Goal: Task Accomplishment & Management: Complete application form

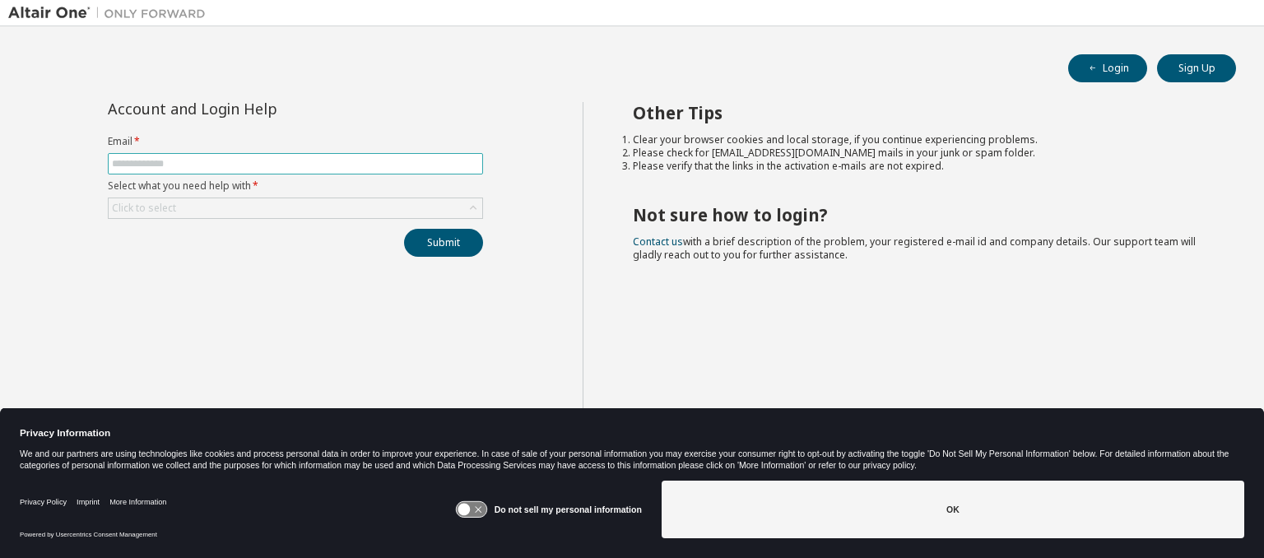
click at [290, 165] on input "text" at bounding box center [295, 163] width 367 height 13
type input "**********"
click at [247, 204] on div "Click to select" at bounding box center [296, 208] width 374 height 20
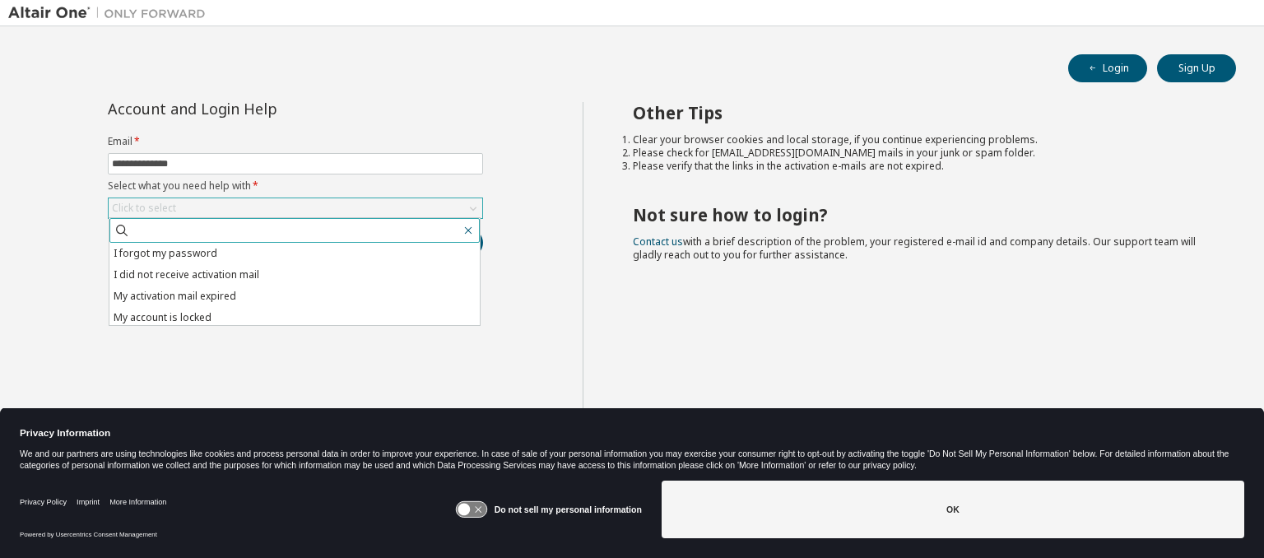
click at [467, 230] on icon "button" at bounding box center [468, 230] width 13 height 13
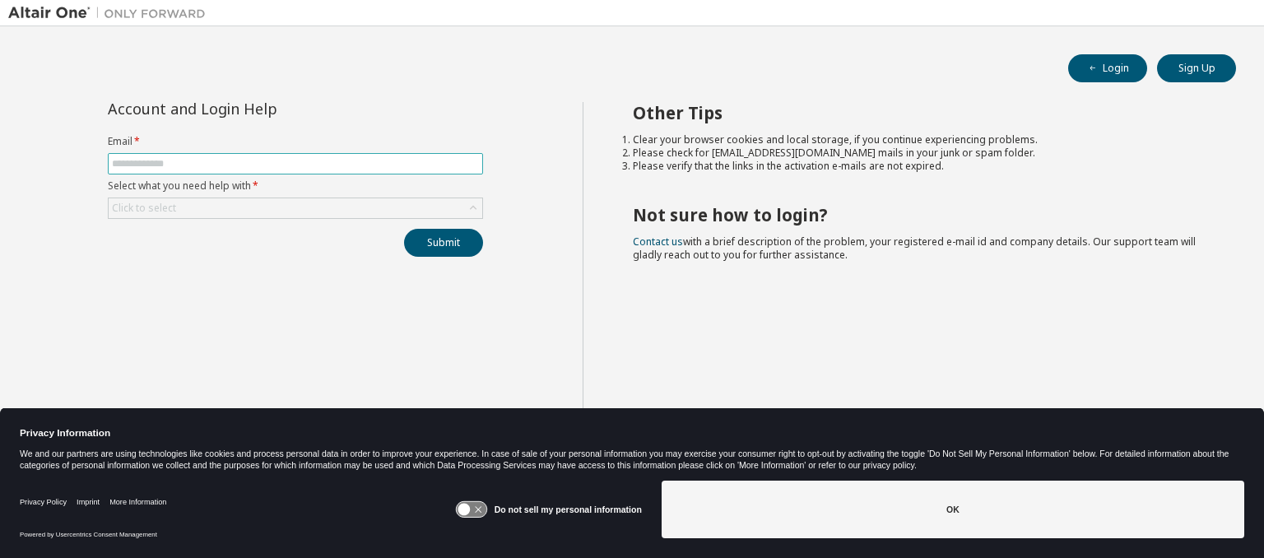
click at [286, 157] on input "text" at bounding box center [295, 163] width 367 height 13
type input "**********"
click at [329, 204] on div "Click to select" at bounding box center [296, 208] width 374 height 20
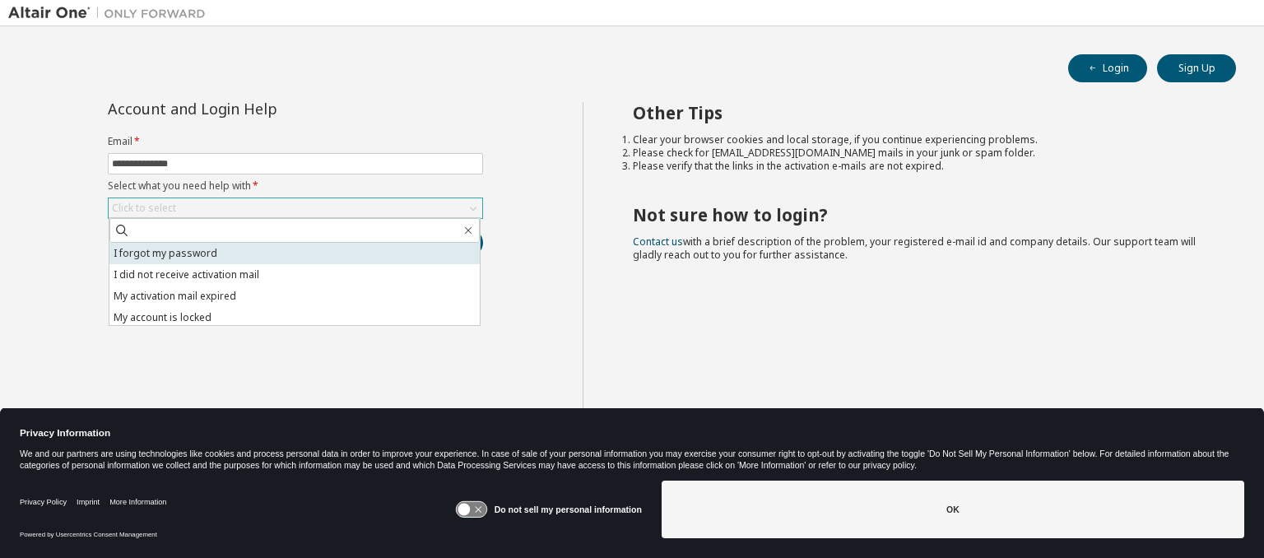
click at [225, 254] on li "I forgot my password" at bounding box center [294, 253] width 370 height 21
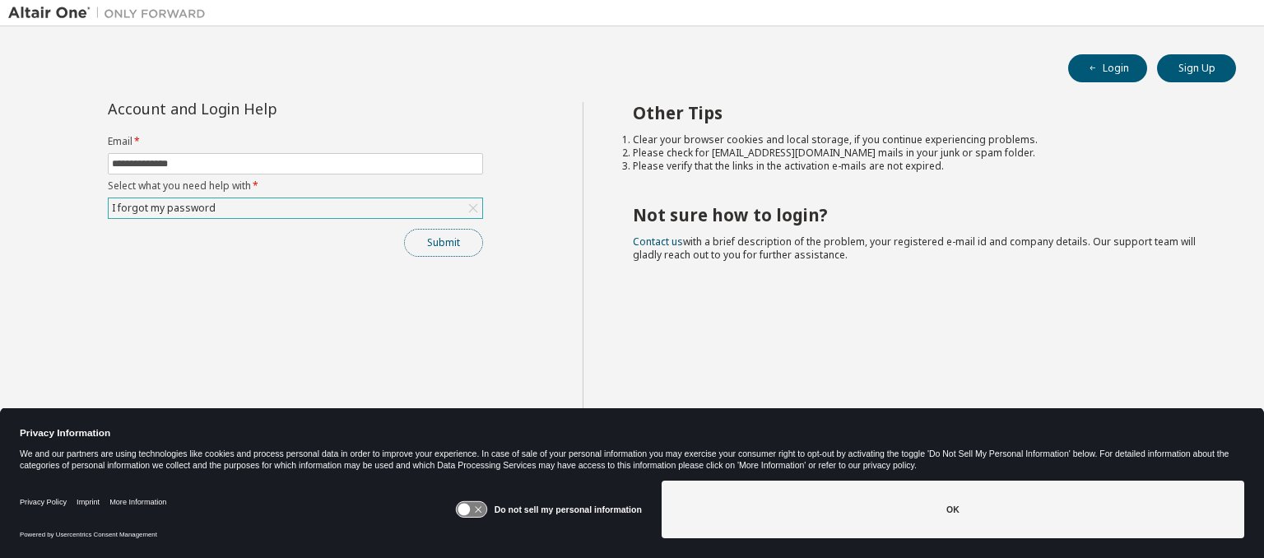
click at [446, 238] on button "Submit" at bounding box center [443, 243] width 79 height 28
click at [1112, 61] on button "Login" at bounding box center [1107, 68] width 79 height 28
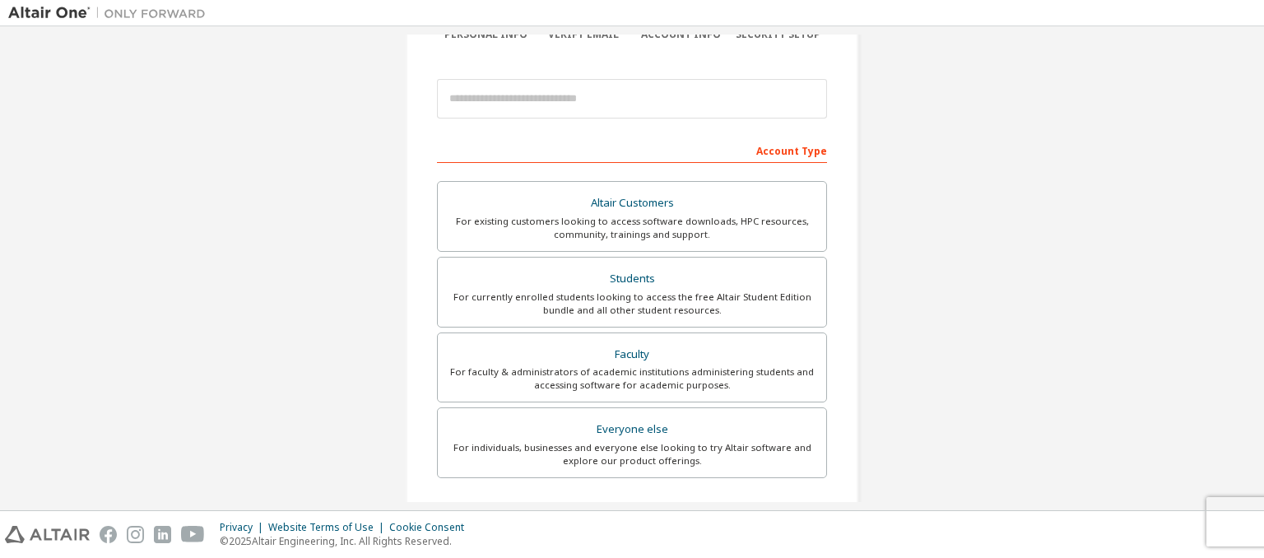
scroll to position [160, 0]
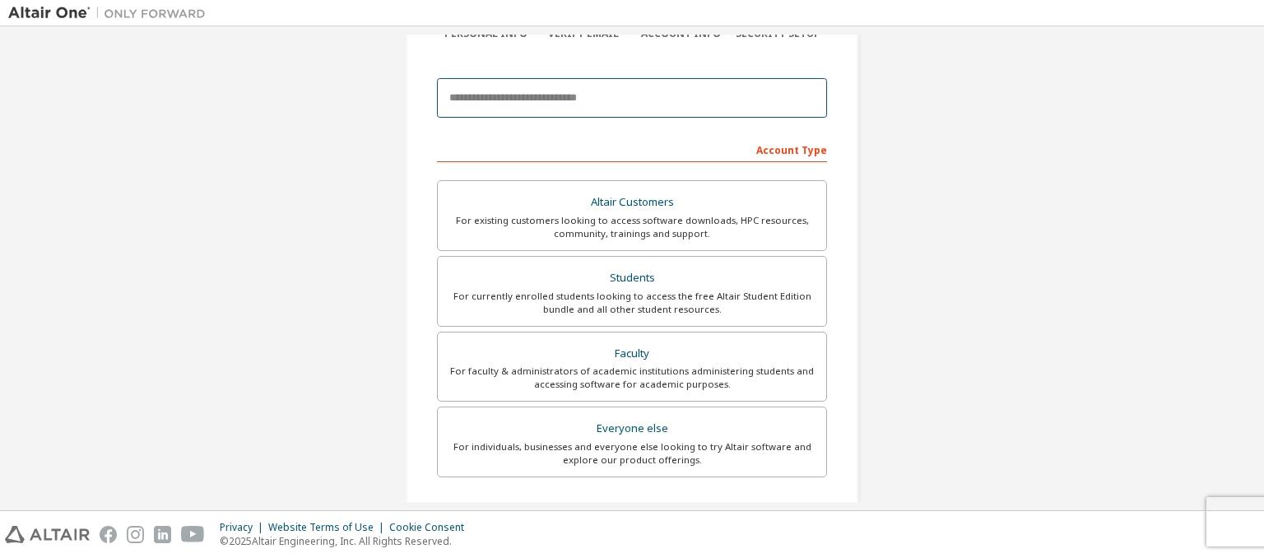
click at [536, 90] on input "email" at bounding box center [632, 97] width 390 height 39
type input "**********"
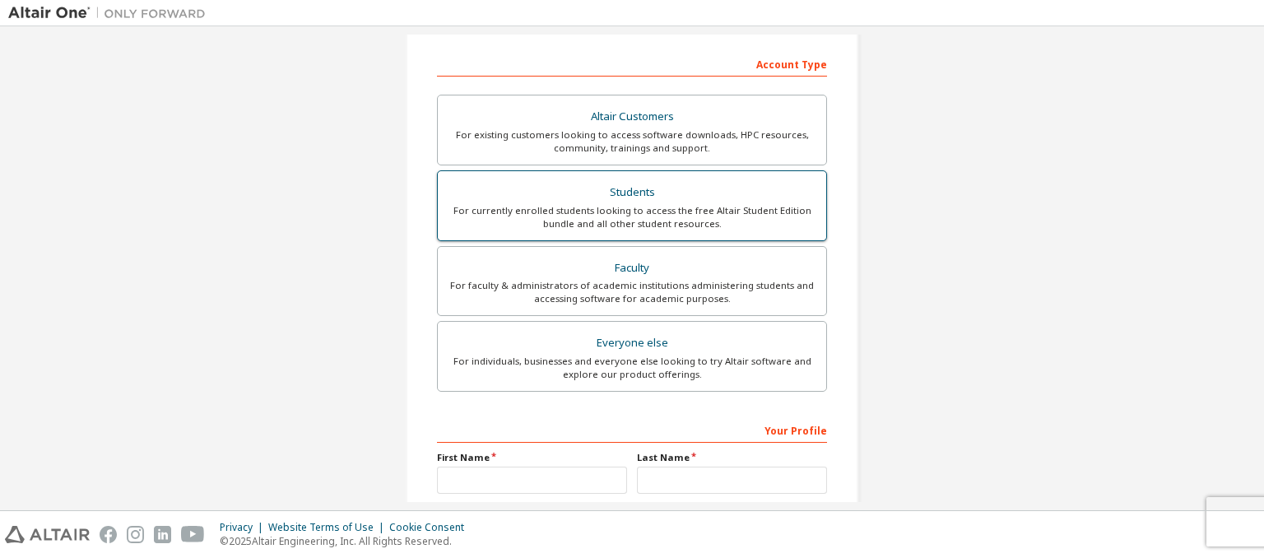
scroll to position [247, 0]
click at [634, 194] on div "Students" at bounding box center [632, 191] width 369 height 23
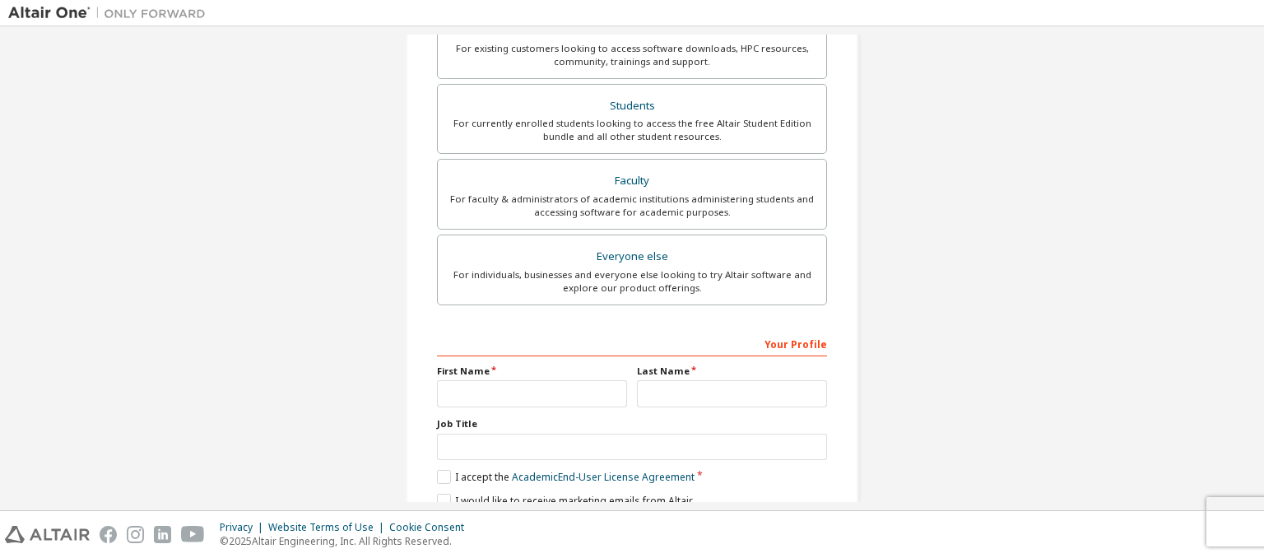
scroll to position [457, 0]
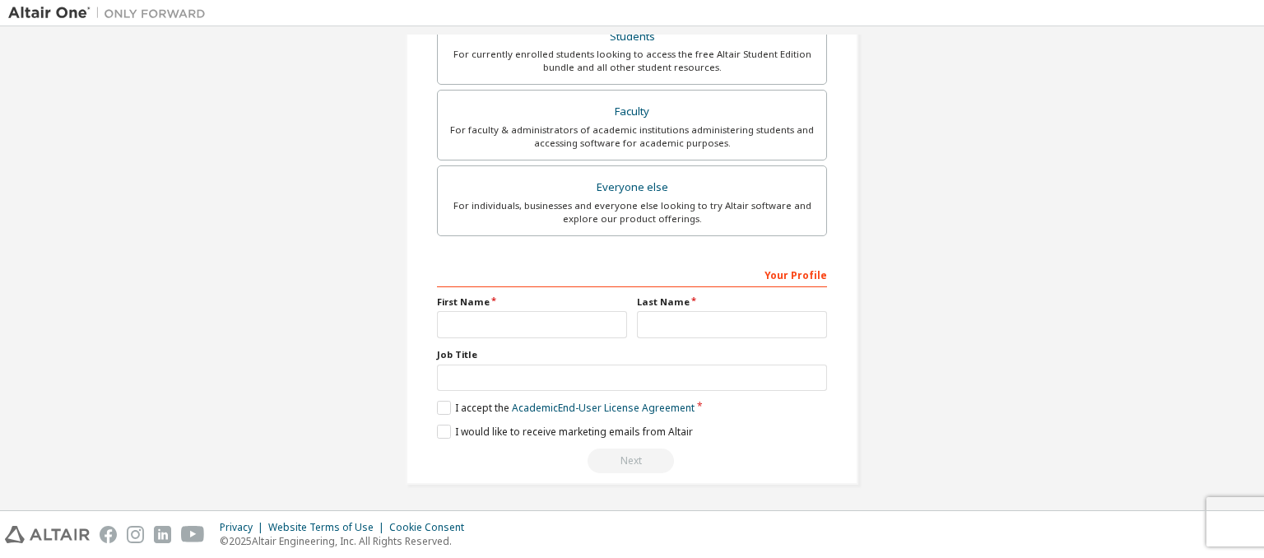
click at [638, 341] on div "Your Profile First Name Last Name Job Title Please provide State/Province to he…" at bounding box center [632, 367] width 390 height 213
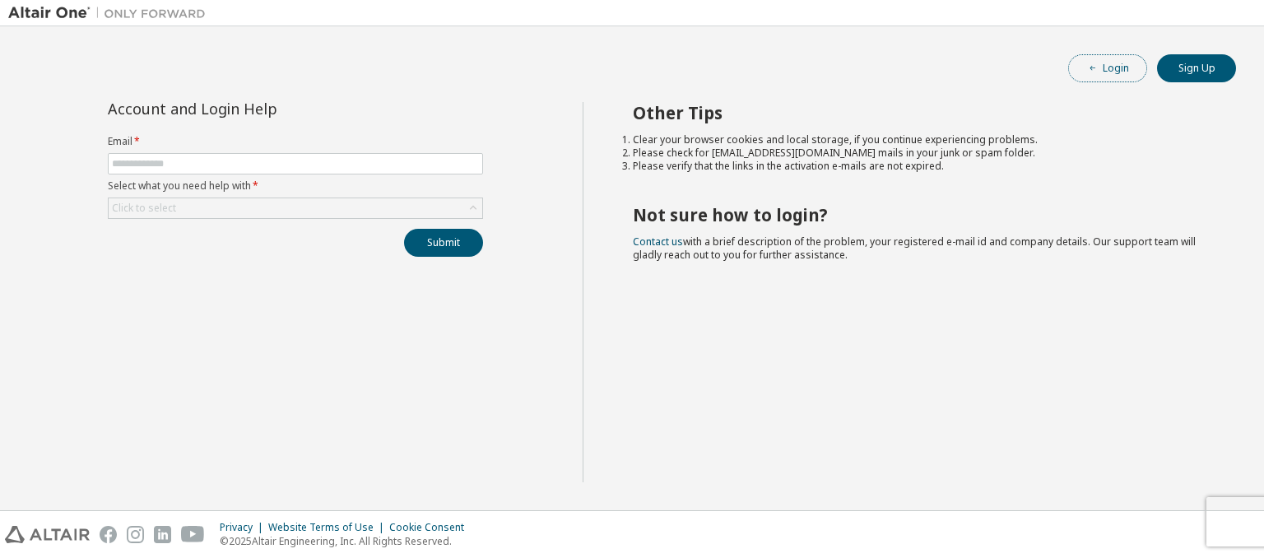
click at [1121, 74] on button "Login" at bounding box center [1107, 68] width 79 height 28
click at [364, 169] on input "text" at bounding box center [295, 163] width 367 height 13
type input "**********"
click at [293, 213] on div "Click to select" at bounding box center [296, 208] width 374 height 20
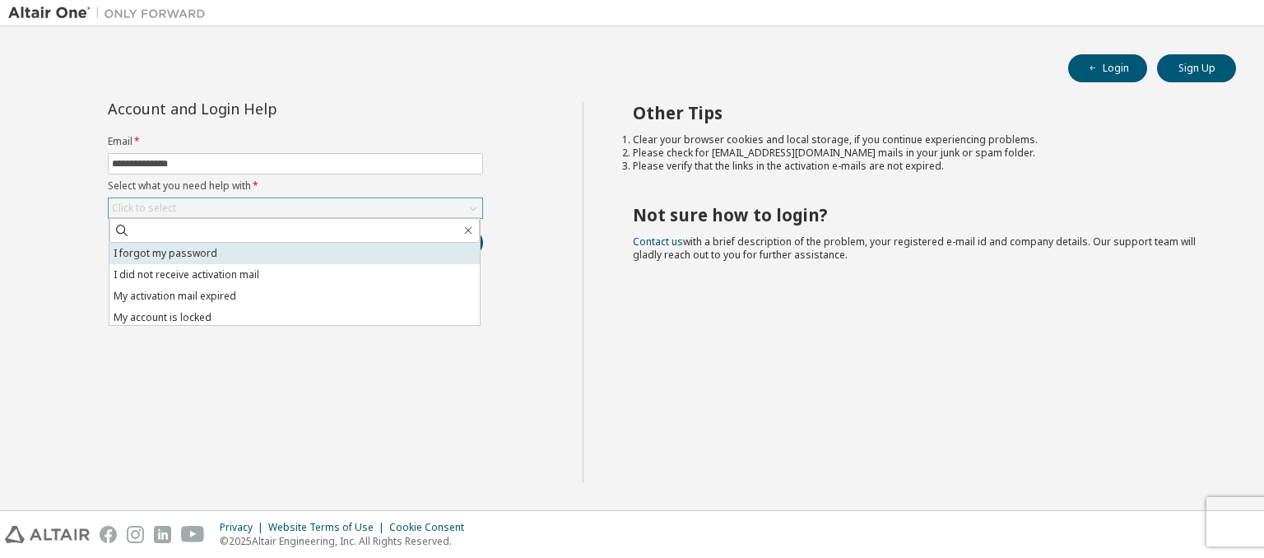
click at [283, 253] on li "I forgot my password" at bounding box center [294, 253] width 370 height 21
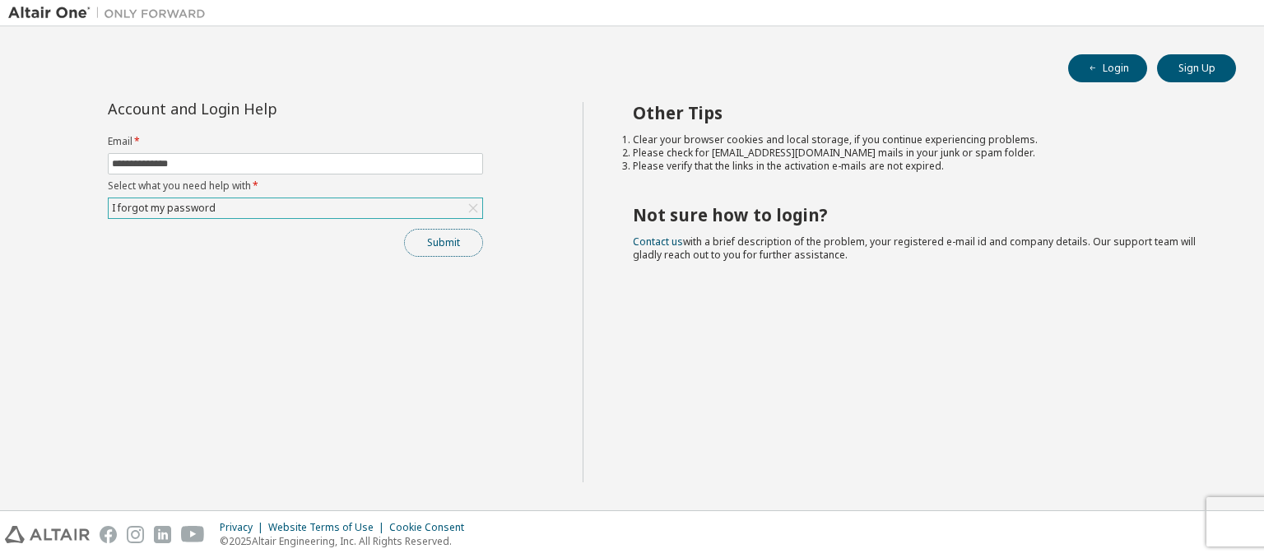
click at [429, 246] on button "Submit" at bounding box center [443, 243] width 79 height 28
click at [369, 151] on form "Email * Select what you need help with * Click to select" at bounding box center [295, 177] width 375 height 84
click at [362, 163] on input "text" at bounding box center [295, 163] width 367 height 13
type input "**********"
click at [315, 217] on div "Click to select" at bounding box center [295, 207] width 375 height 21
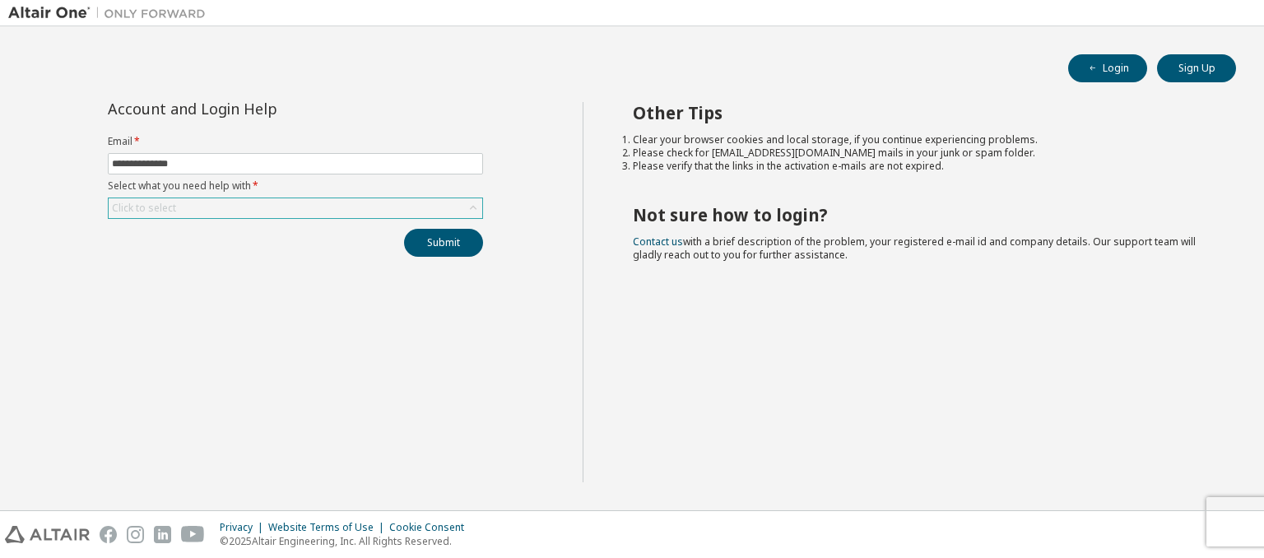
click at [303, 211] on div "Click to select" at bounding box center [296, 208] width 374 height 20
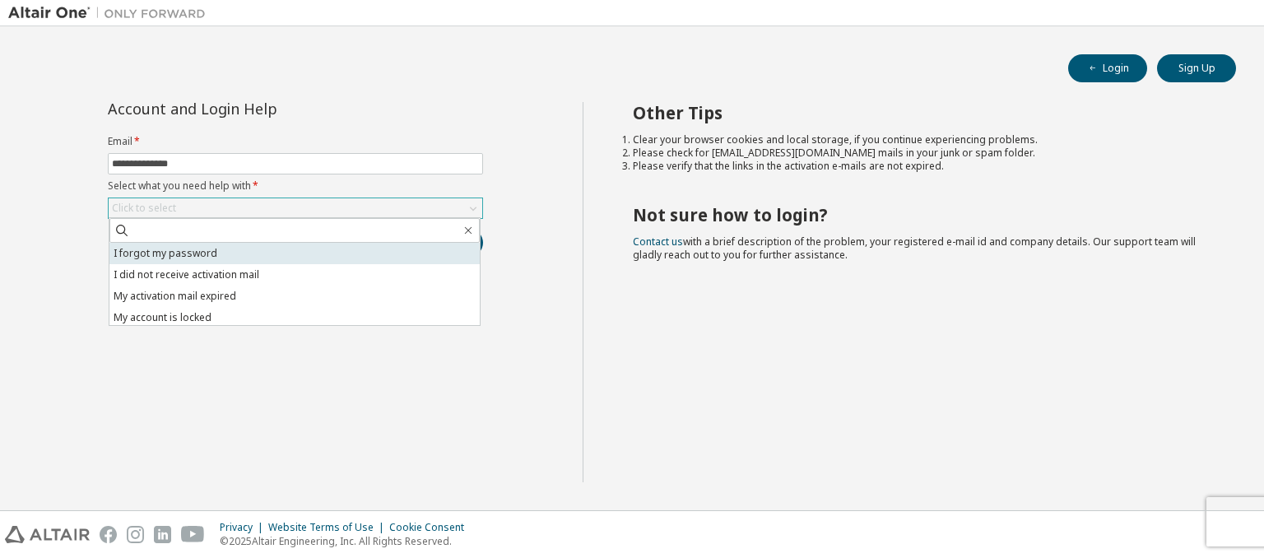
click at [280, 250] on li "I forgot my password" at bounding box center [294, 253] width 370 height 21
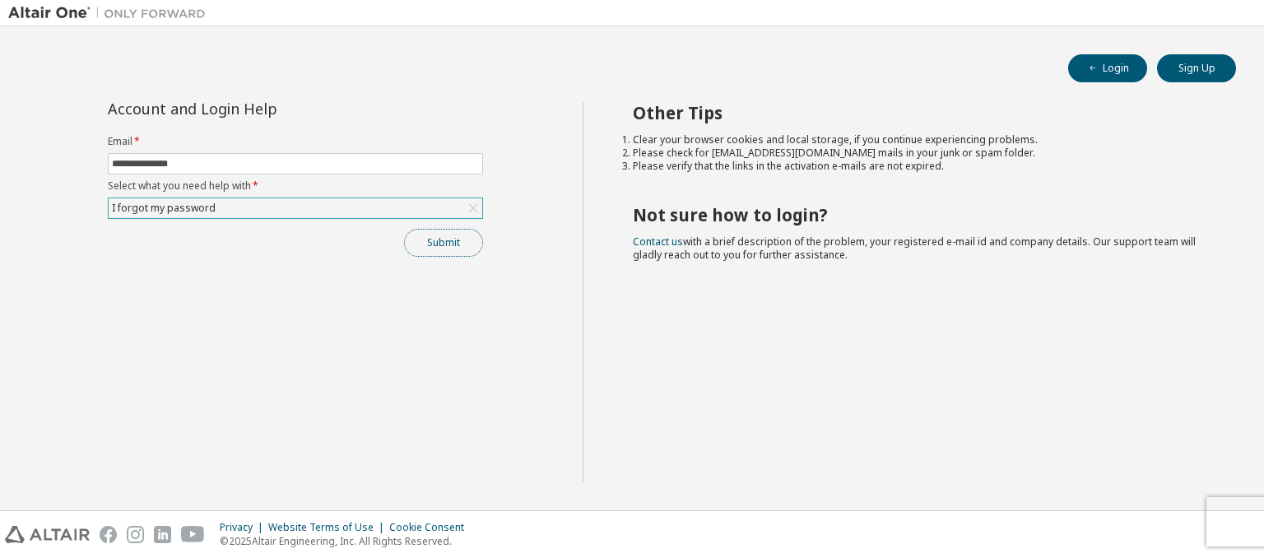
click at [431, 245] on button "Submit" at bounding box center [443, 243] width 79 height 28
click at [431, 245] on div "Submit" at bounding box center [295, 243] width 375 height 28
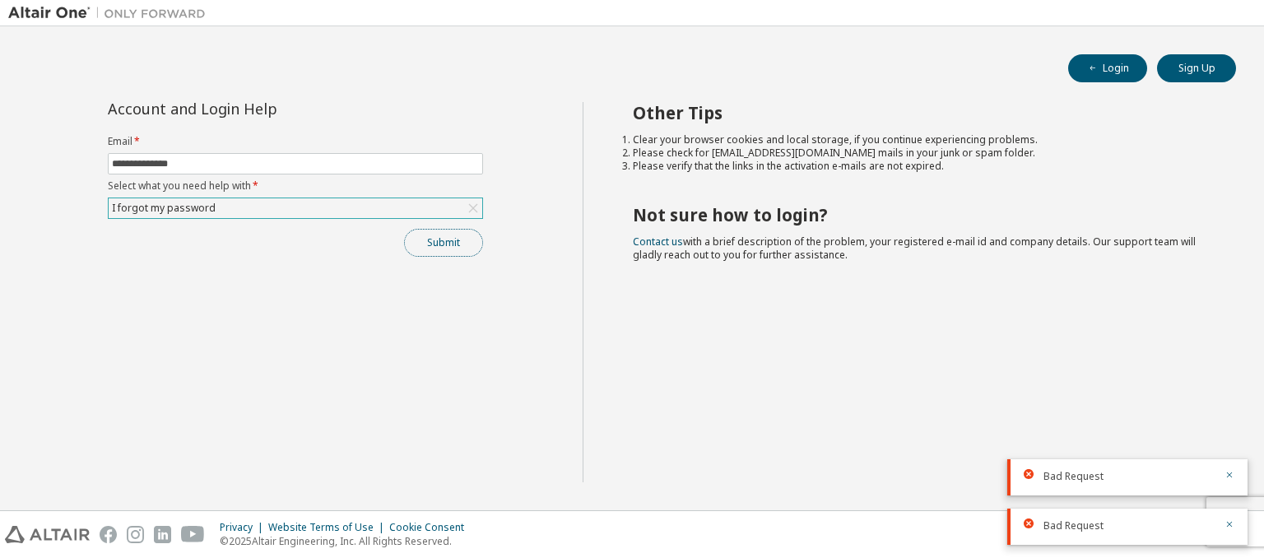
click at [431, 245] on button "Submit" at bounding box center [443, 243] width 79 height 28
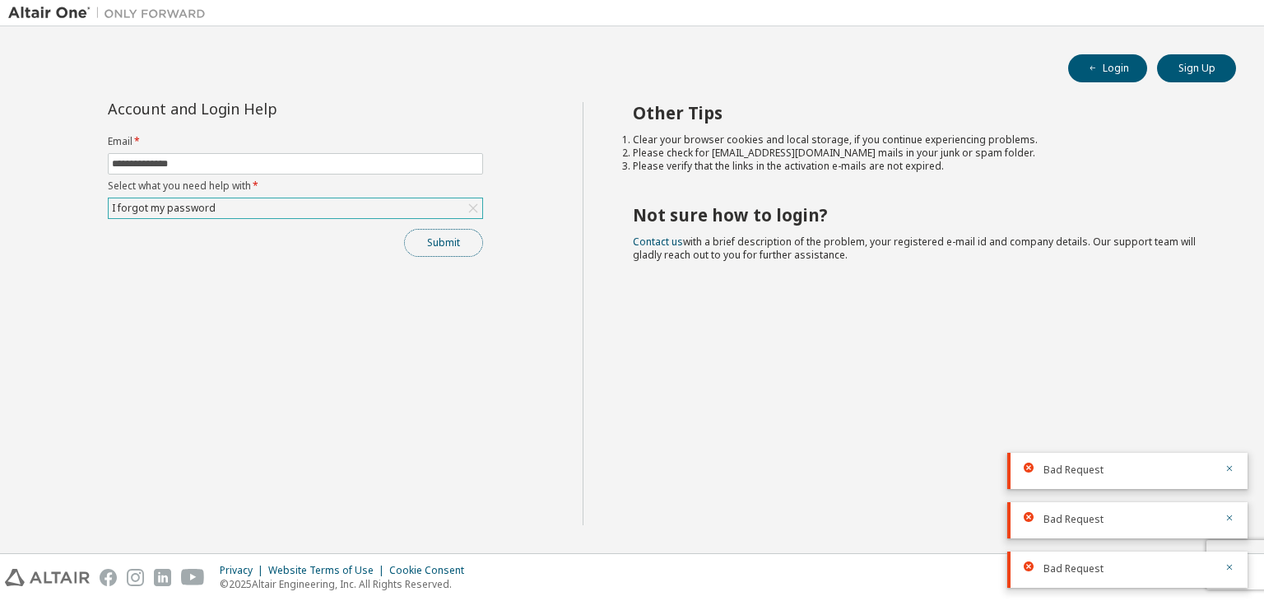
click at [466, 243] on button "Submit" at bounding box center [443, 243] width 79 height 28
click at [299, 208] on div "I forgot my password" at bounding box center [296, 208] width 374 height 20
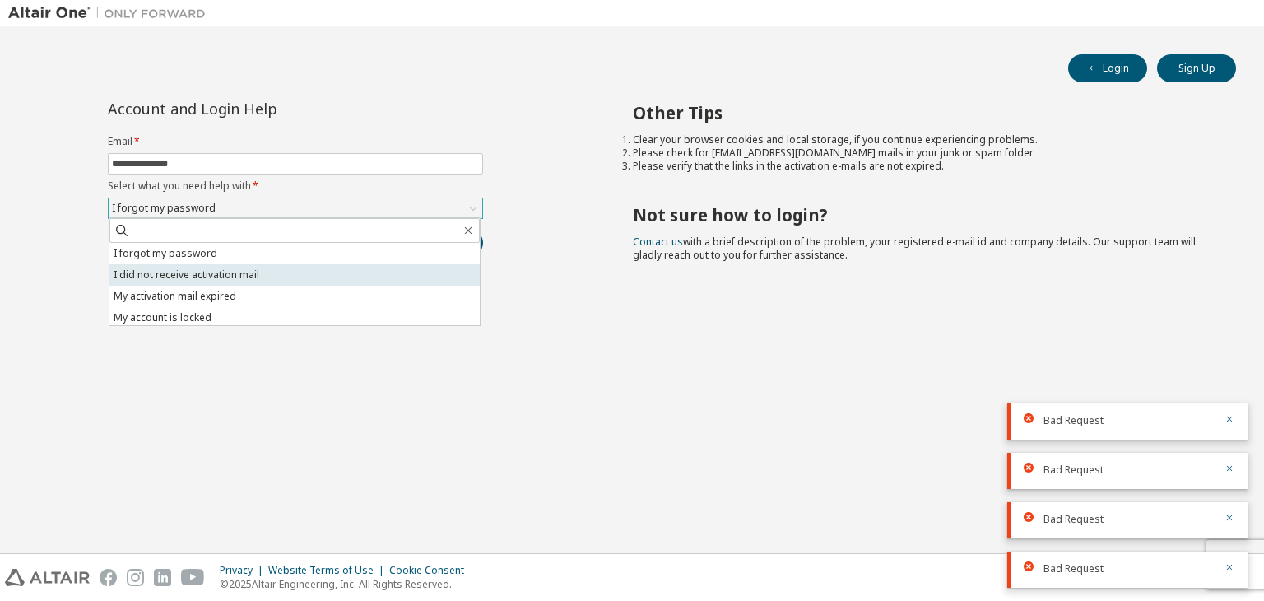
click at [249, 280] on li "I did not receive activation mail" at bounding box center [294, 274] width 370 height 21
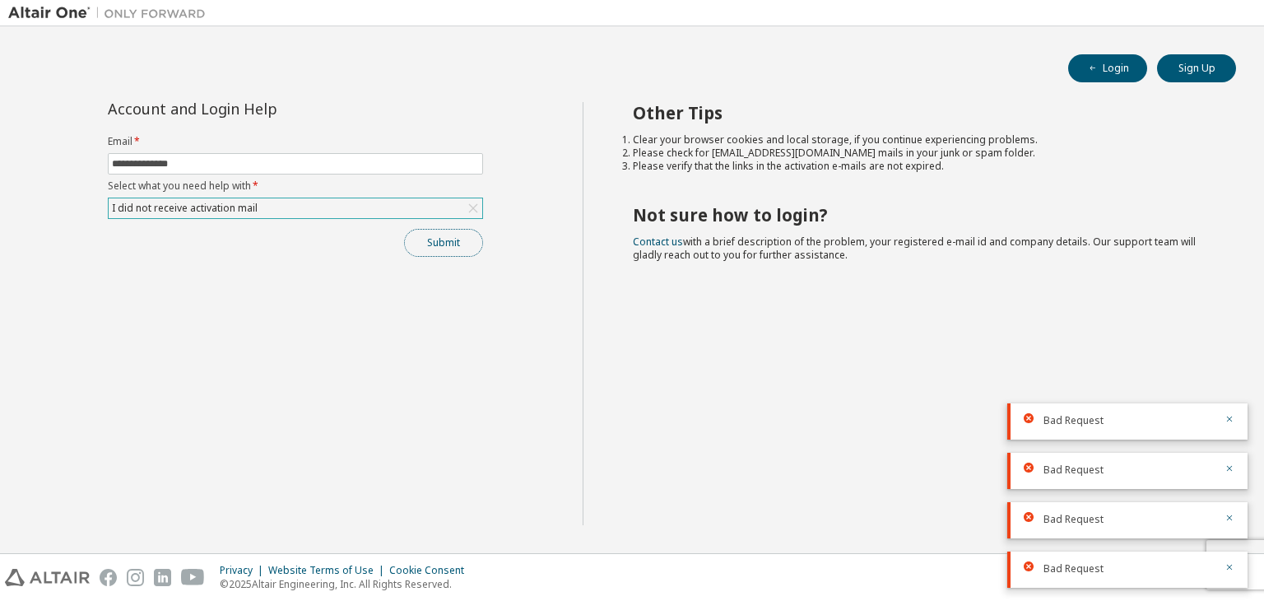
click at [462, 241] on button "Submit" at bounding box center [443, 243] width 79 height 28
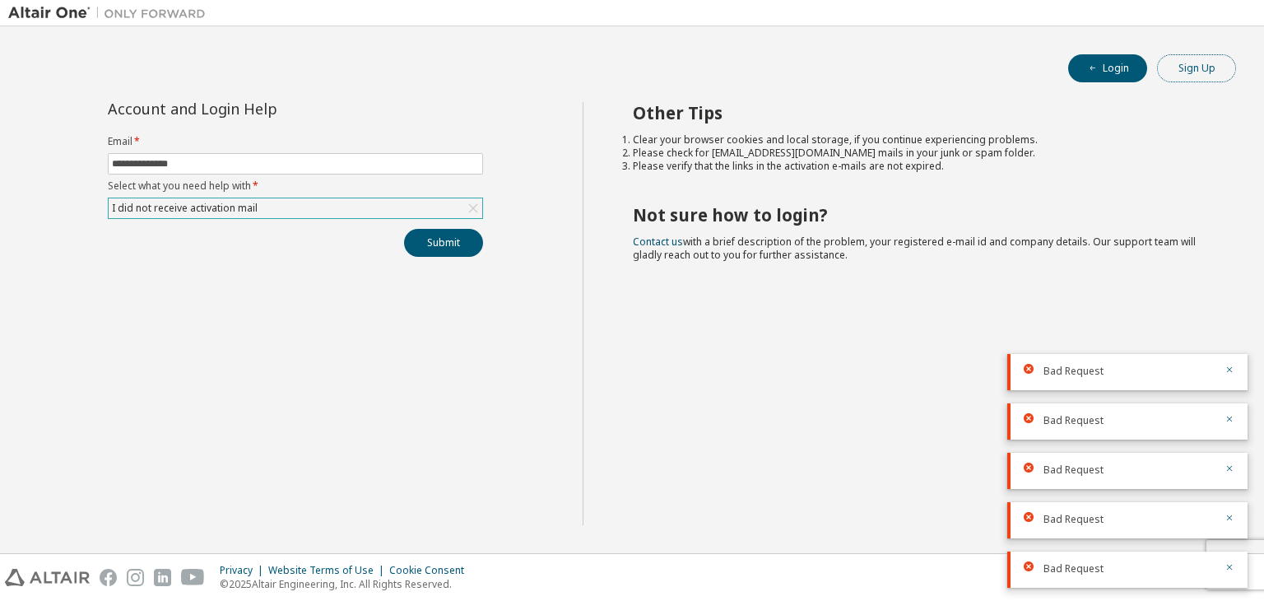
click at [1195, 74] on button "Sign Up" at bounding box center [1196, 68] width 79 height 28
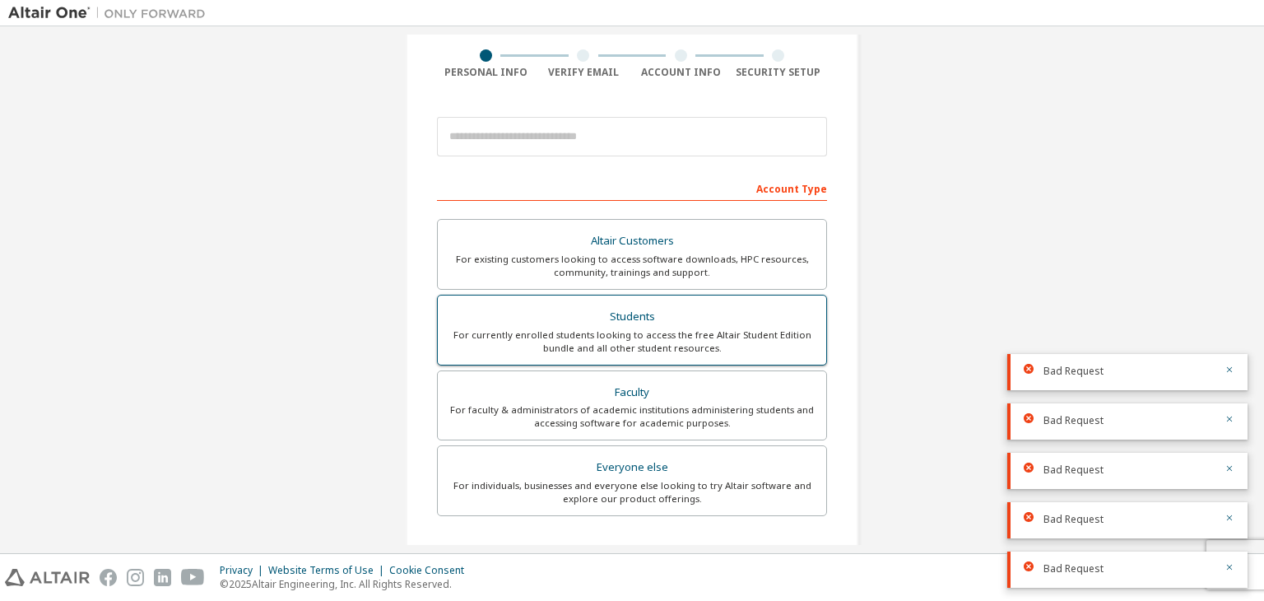
scroll to position [112, 0]
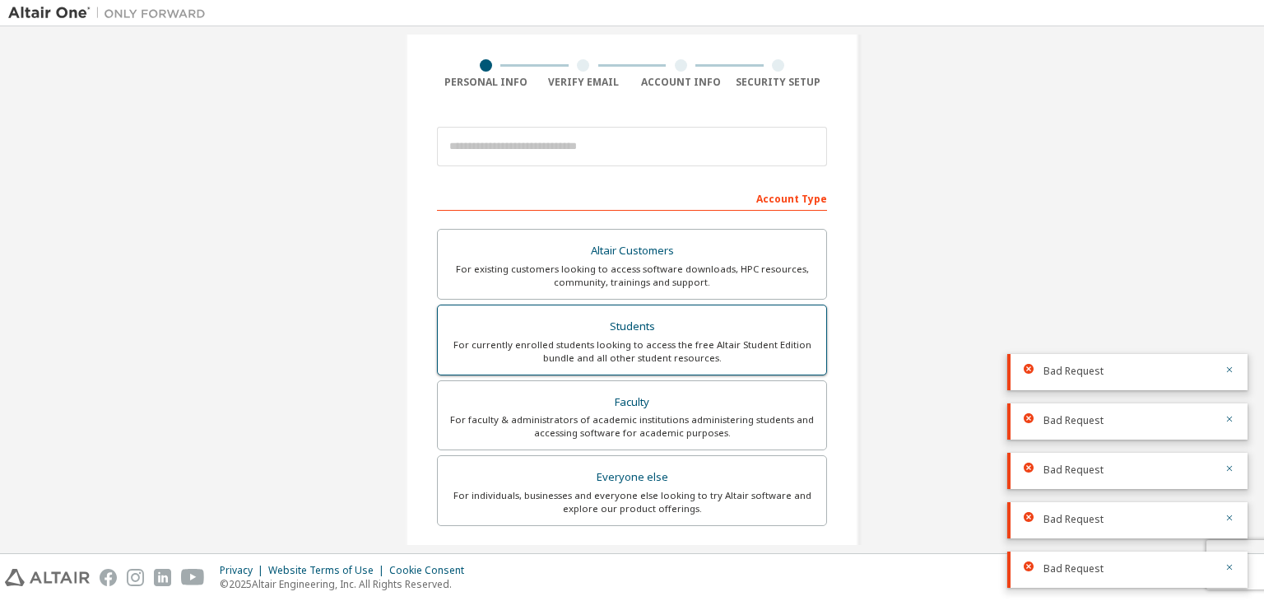
click at [639, 338] on div "For currently enrolled students looking to access the free Altair Student Editi…" at bounding box center [632, 351] width 369 height 26
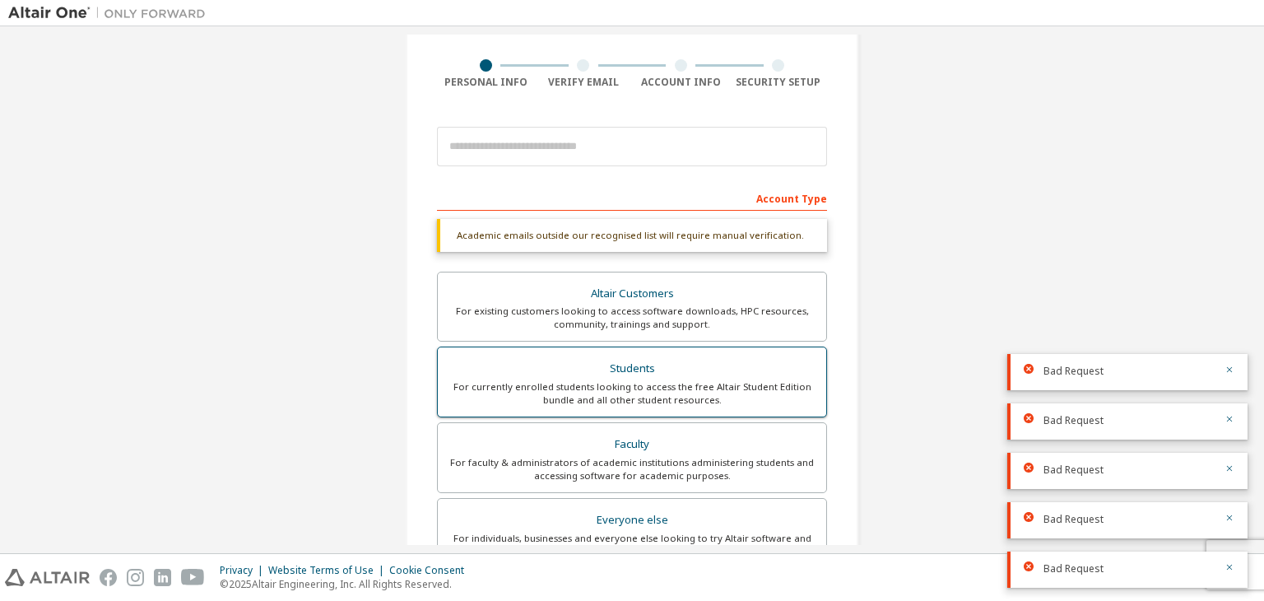
click at [622, 380] on div "For currently enrolled students looking to access the free Altair Student Editi…" at bounding box center [632, 393] width 369 height 26
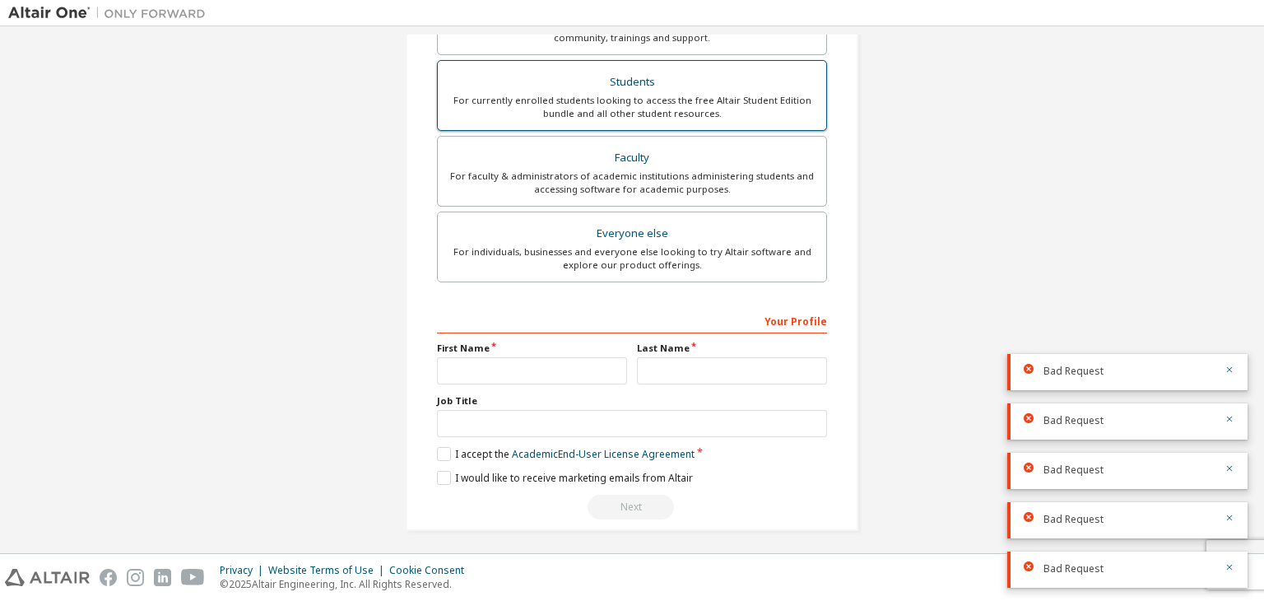
scroll to position [401, 0]
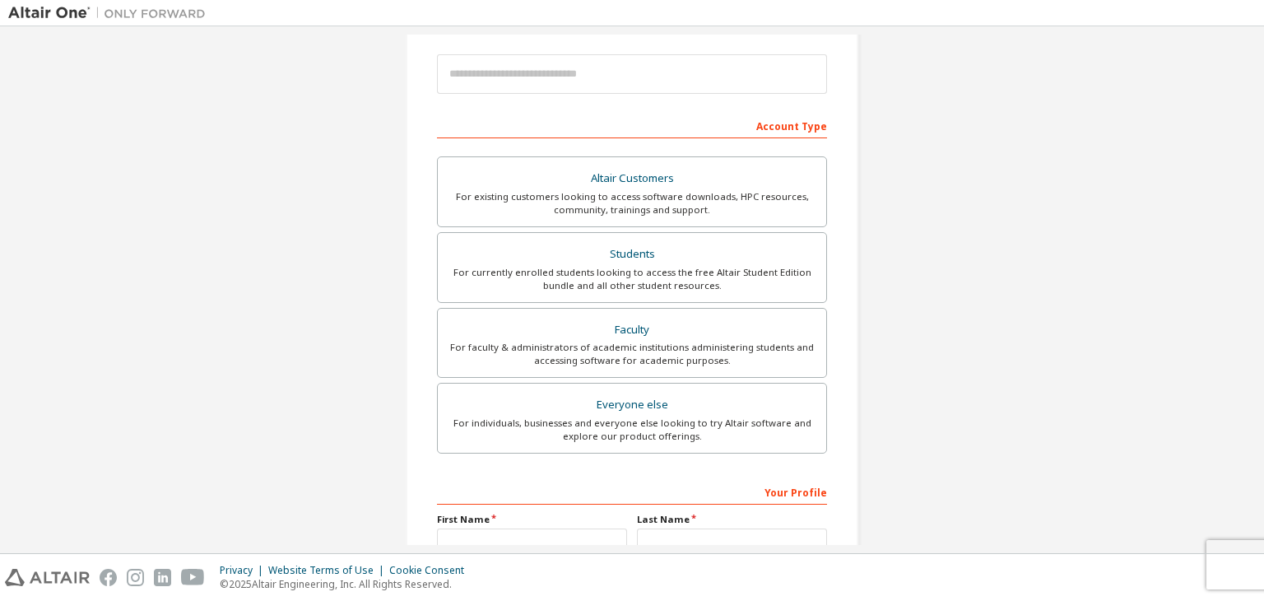
scroll to position [194, 0]
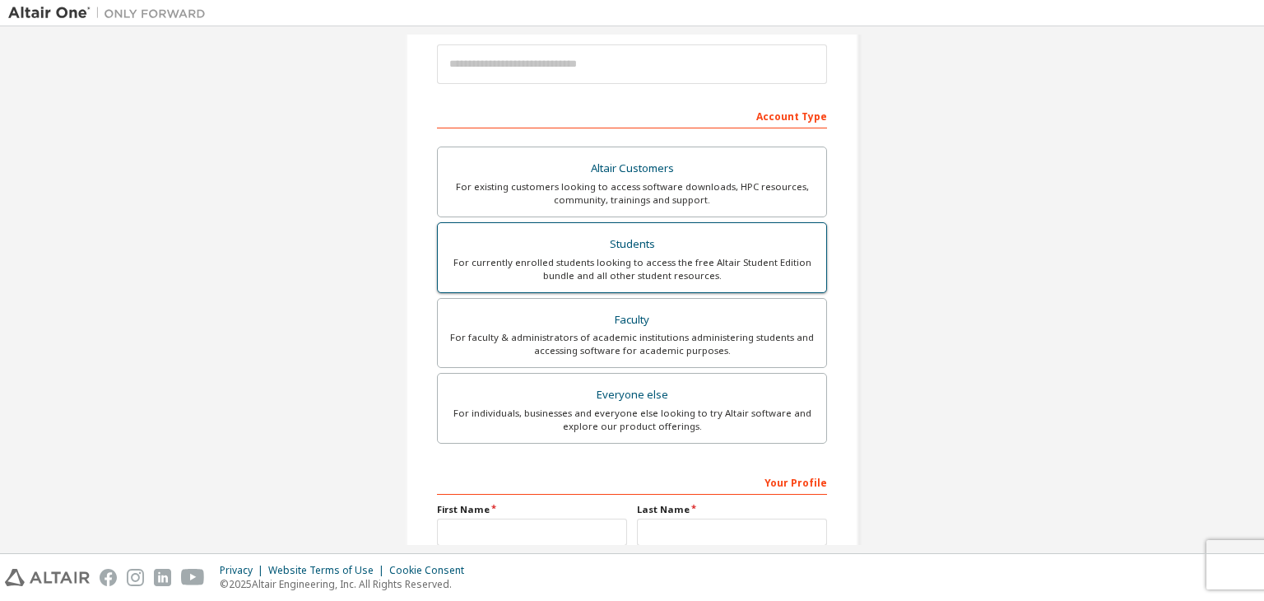
click at [596, 250] on div "Students" at bounding box center [632, 244] width 369 height 23
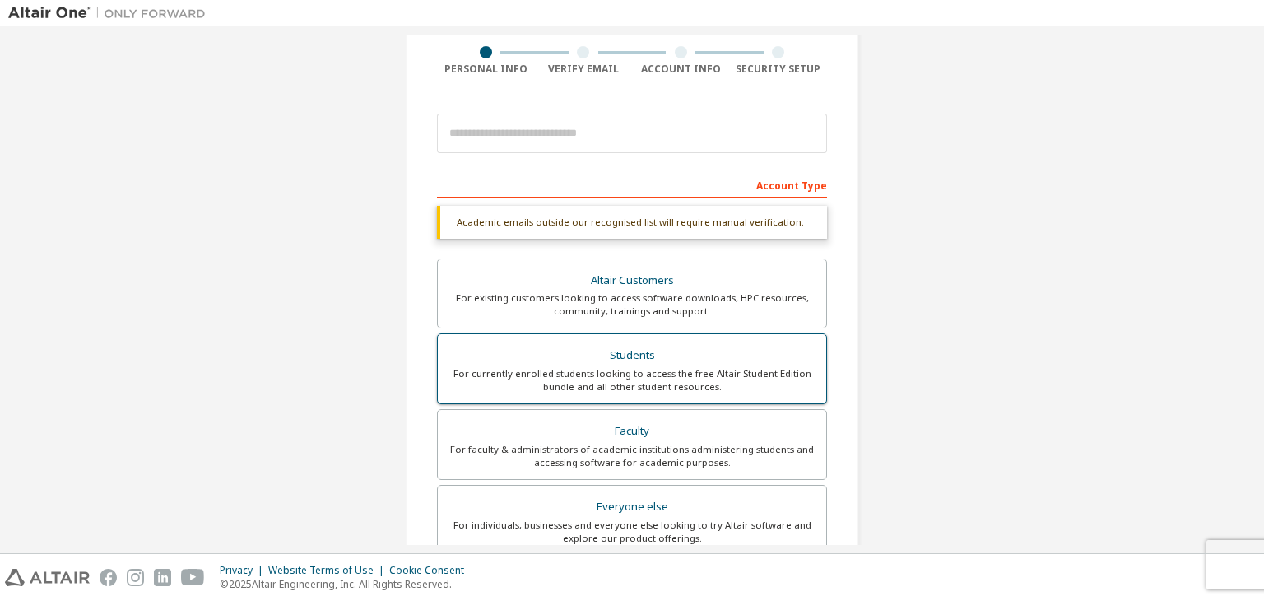
scroll to position [123, 0]
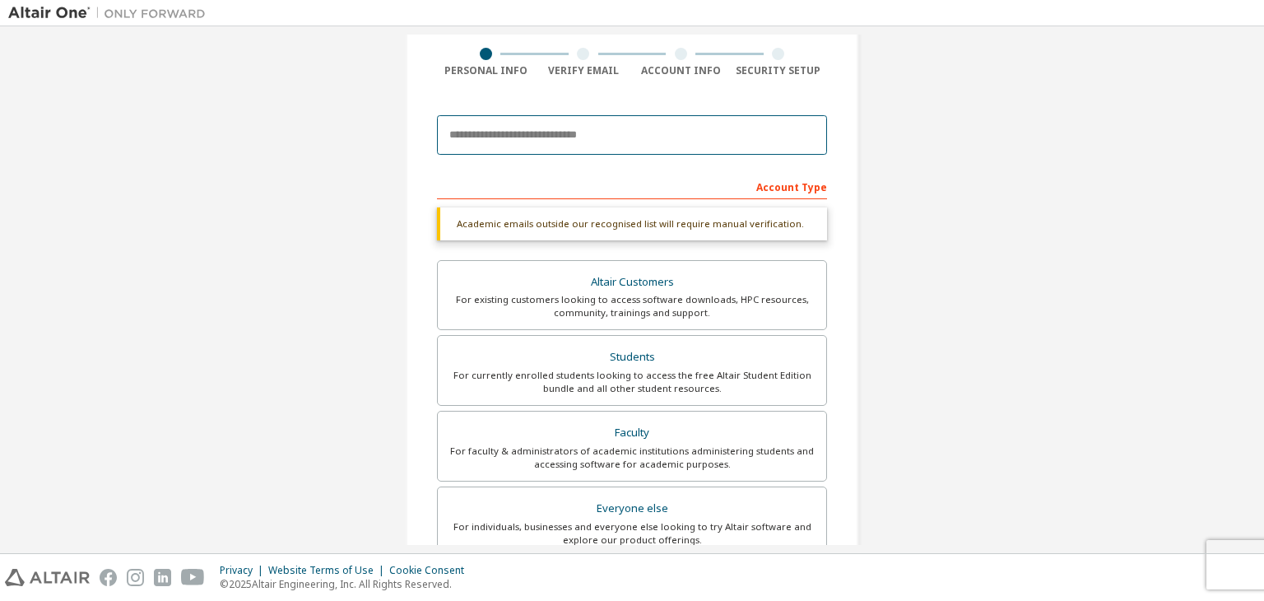
click at [578, 144] on input "email" at bounding box center [632, 134] width 390 height 39
type input "**********"
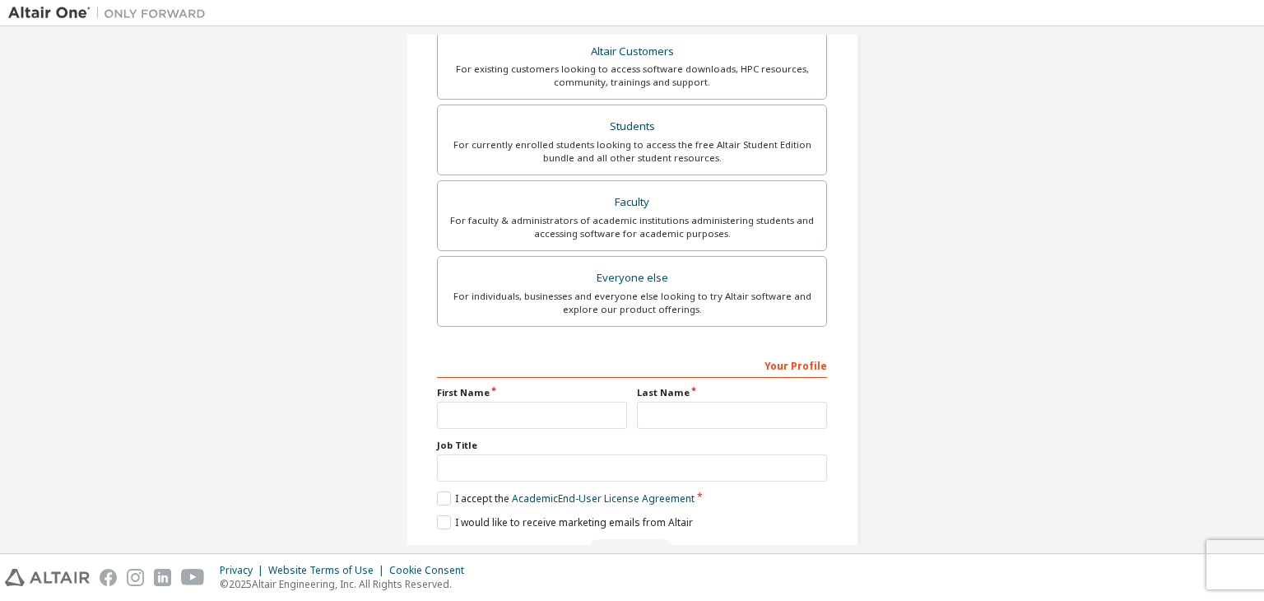
scroll to position [401, 0]
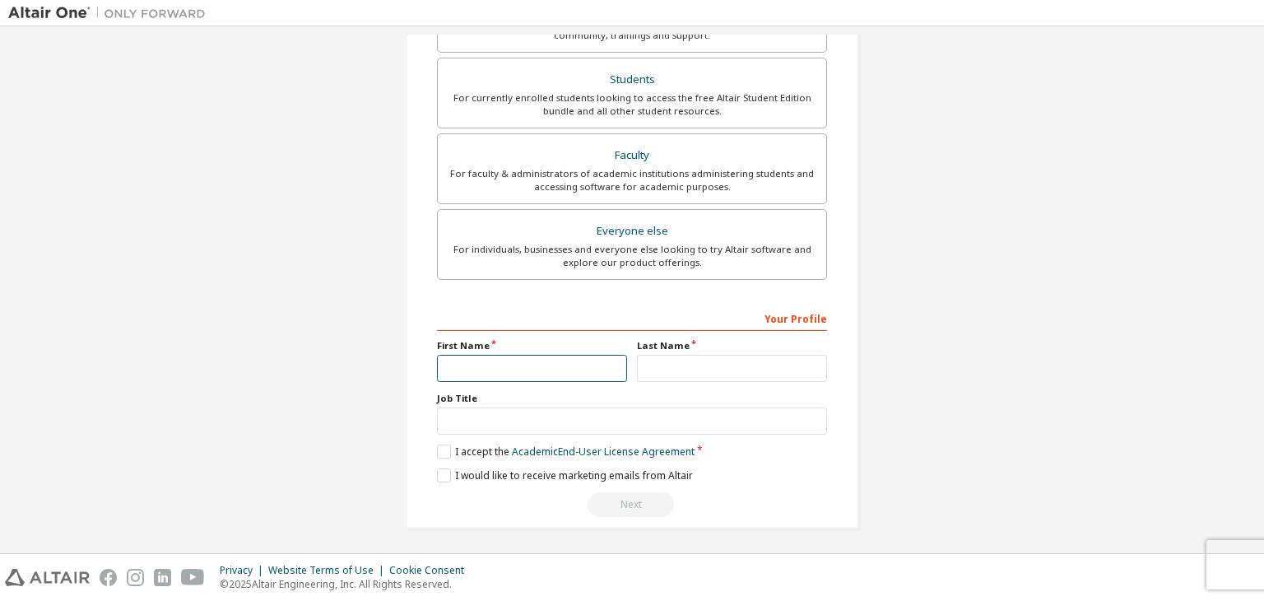
click at [510, 378] on input "text" at bounding box center [532, 368] width 190 height 27
type input "**********"
click at [637, 374] on input "text" at bounding box center [732, 368] width 190 height 27
type input "********"
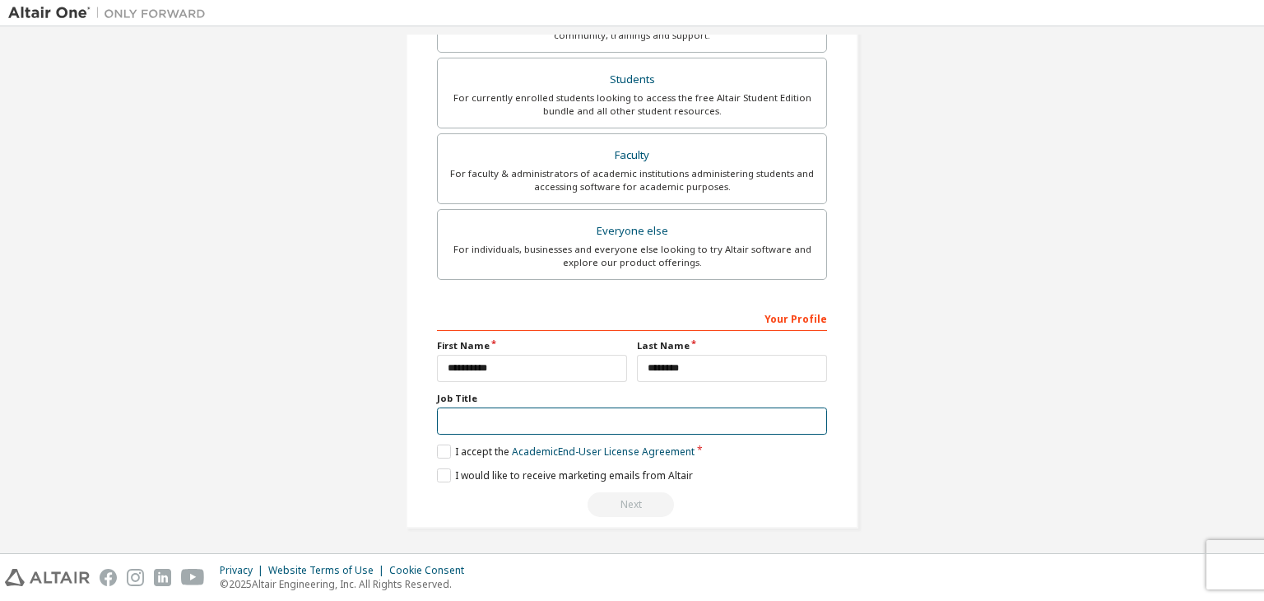
click at [675, 409] on input "text" at bounding box center [632, 420] width 390 height 27
type input "*******"
click at [441, 448] on label "I accept the Academic End-User License Agreement" at bounding box center [566, 451] width 258 height 14
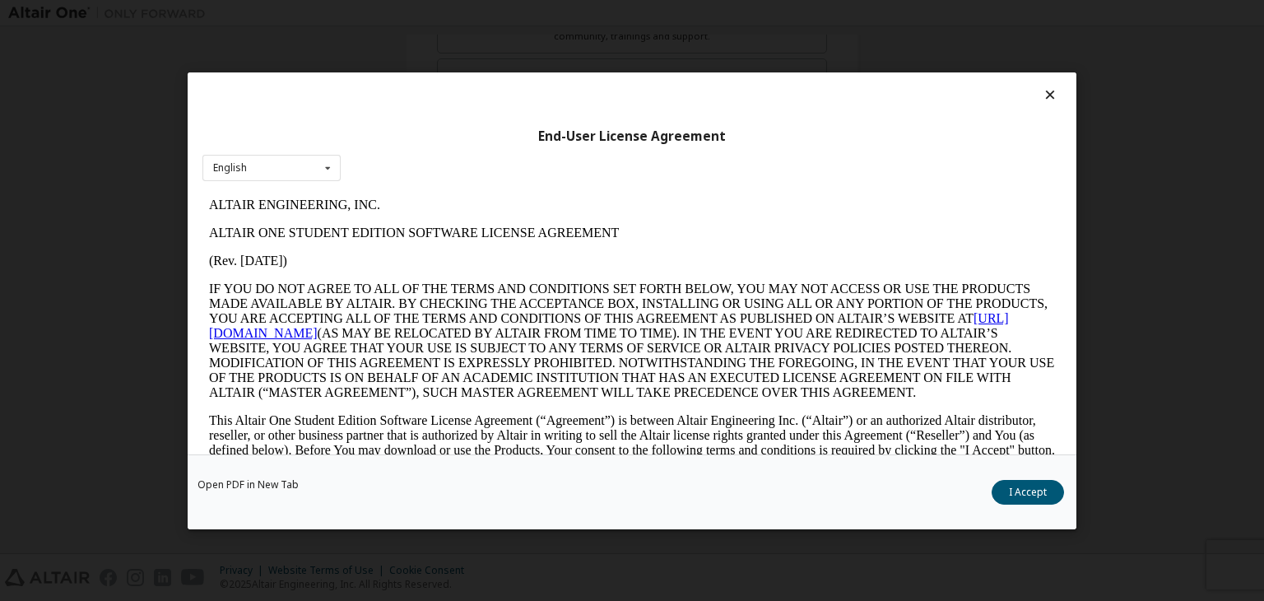
scroll to position [0, 0]
click at [1042, 498] on button "I Accept" at bounding box center [1027, 492] width 72 height 25
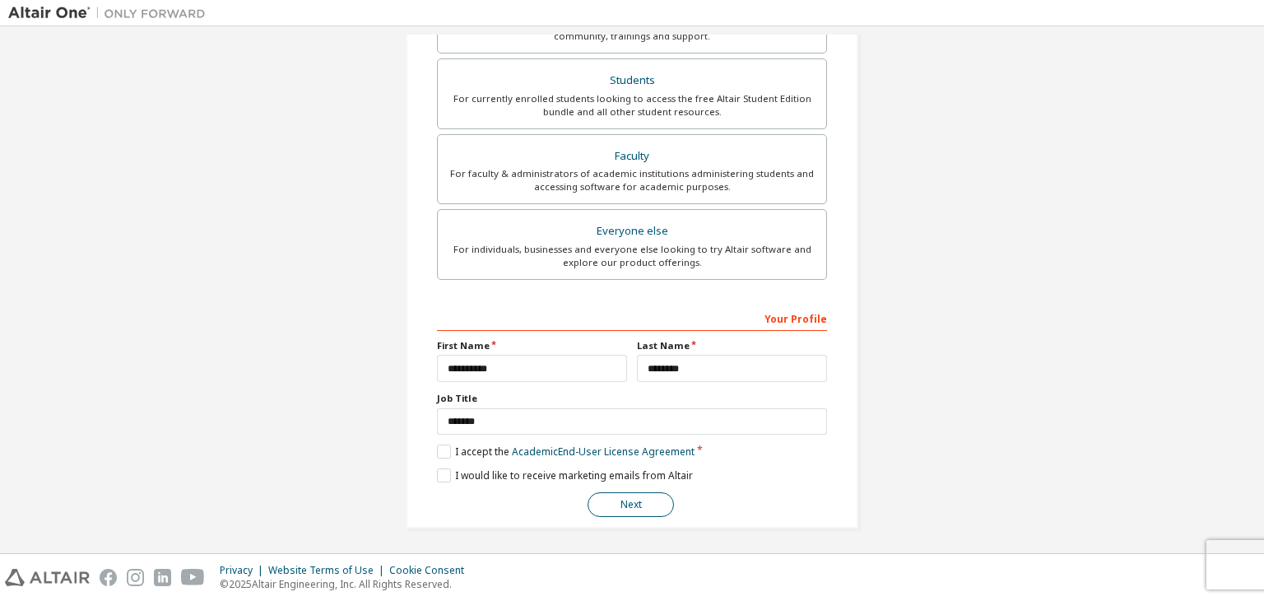
click at [658, 492] on button "Next" at bounding box center [630, 504] width 86 height 25
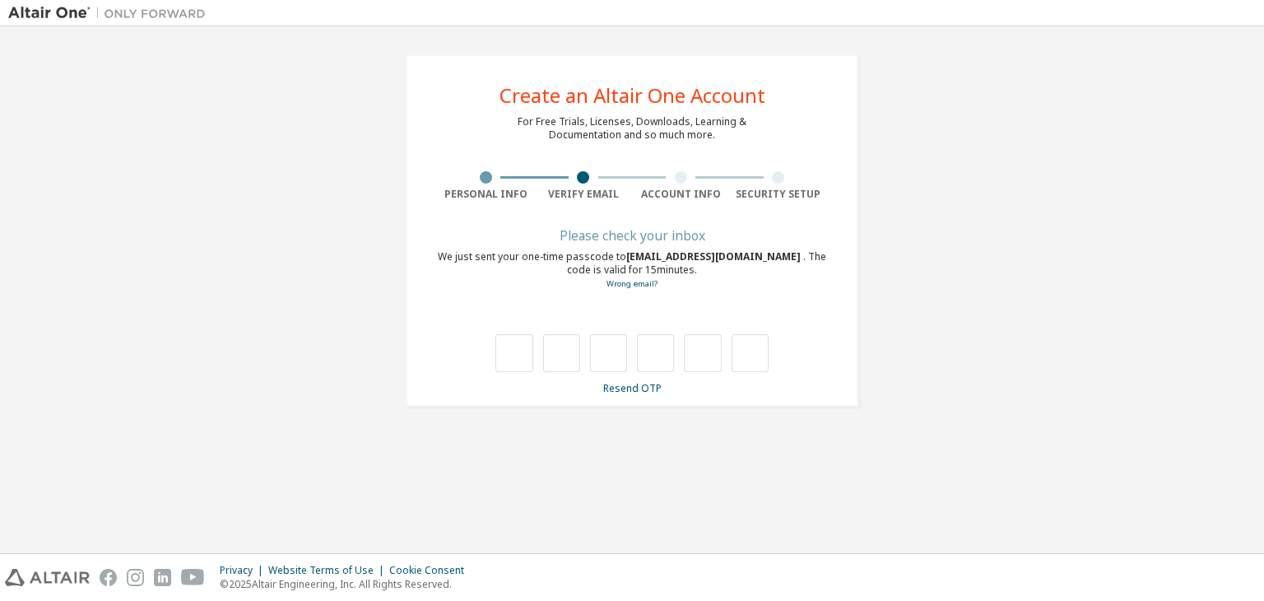
type input "*"
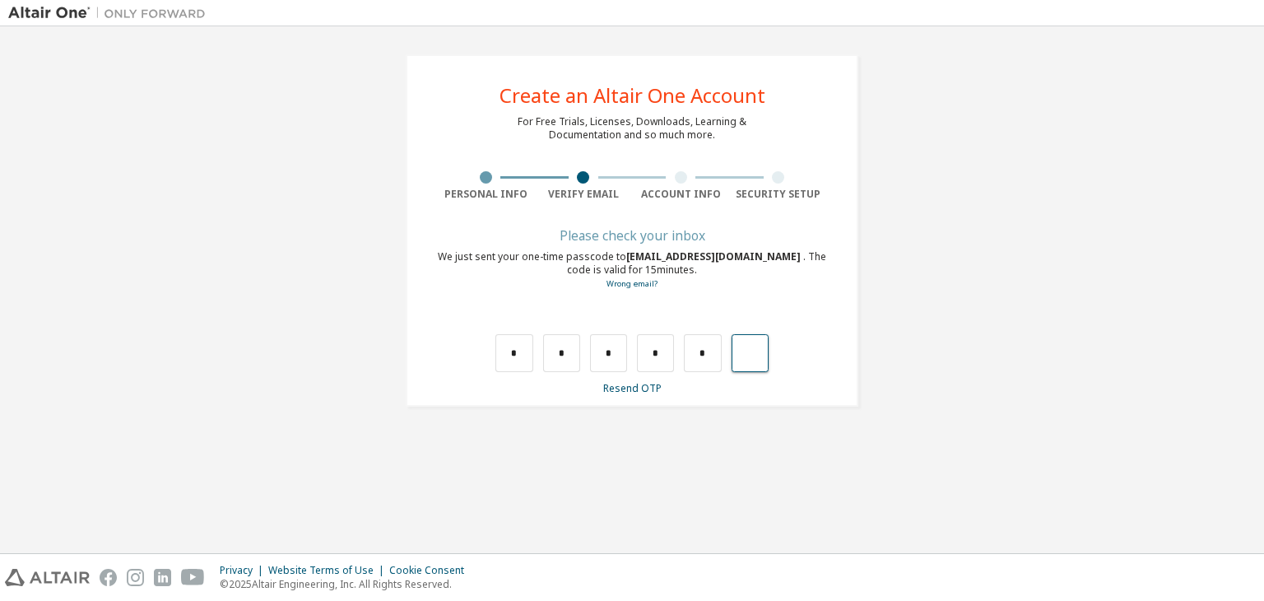
type input "*"
